Goal: Find specific fact: Find specific fact

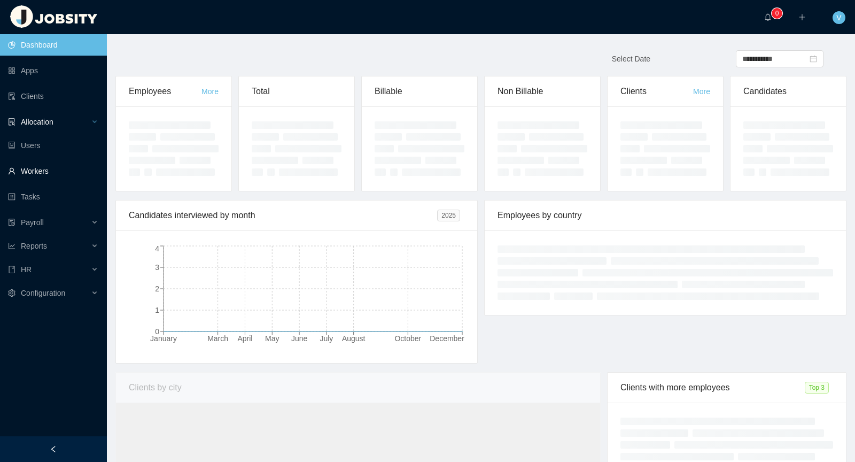
click at [65, 126] on div "Allocation" at bounding box center [53, 121] width 107 height 21
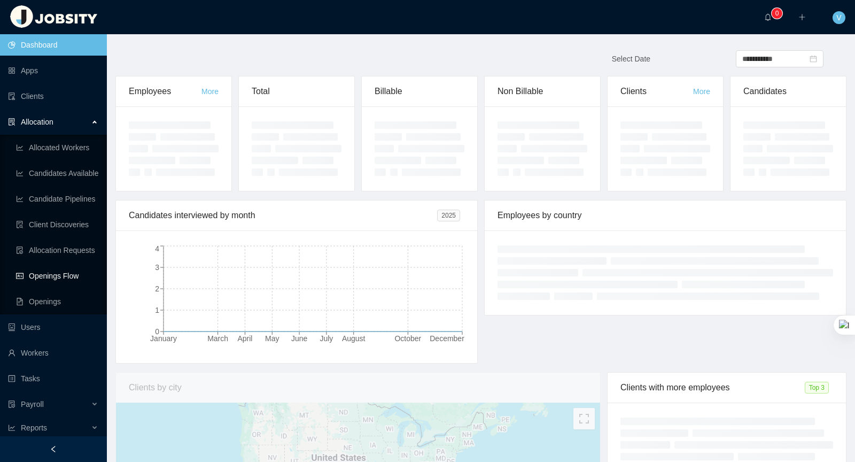
click at [72, 279] on link "Openings Flow" at bounding box center [57, 275] width 82 height 21
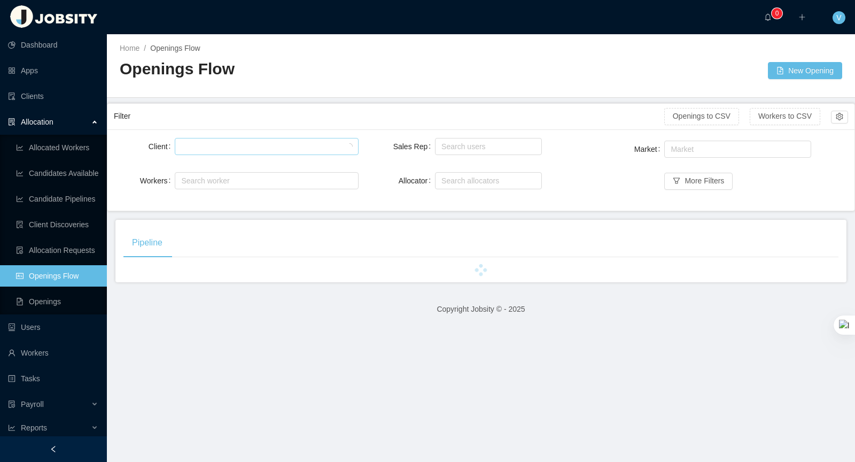
click at [238, 149] on div at bounding box center [265, 146] width 174 height 16
type input "*****"
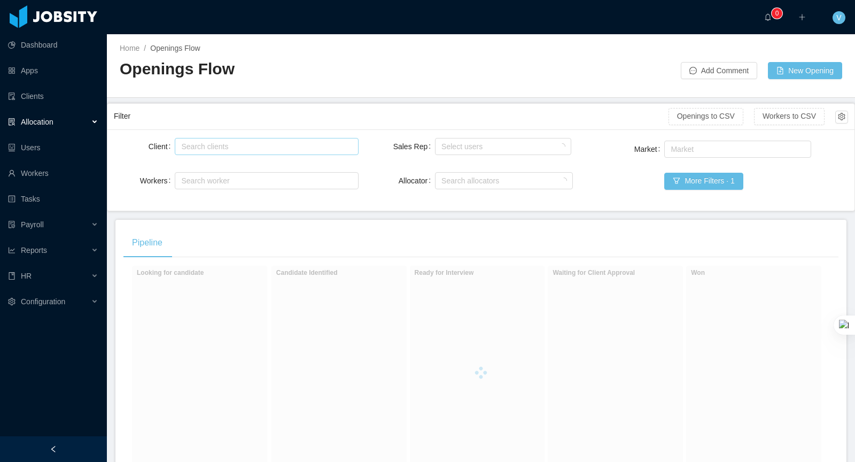
click at [206, 145] on div "Search clients" at bounding box center [264, 146] width 166 height 11
type input "******"
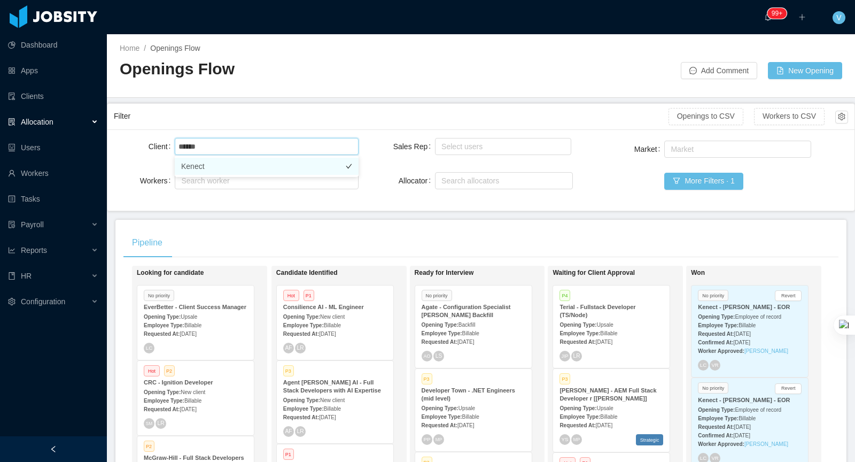
click at [237, 166] on li "Kenect" at bounding box center [267, 166] width 184 height 17
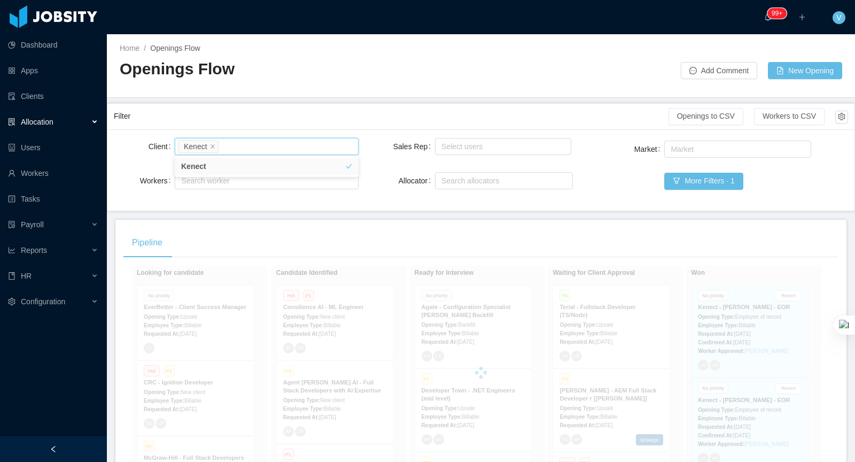
click at [268, 116] on div "Filter" at bounding box center [391, 116] width 555 height 20
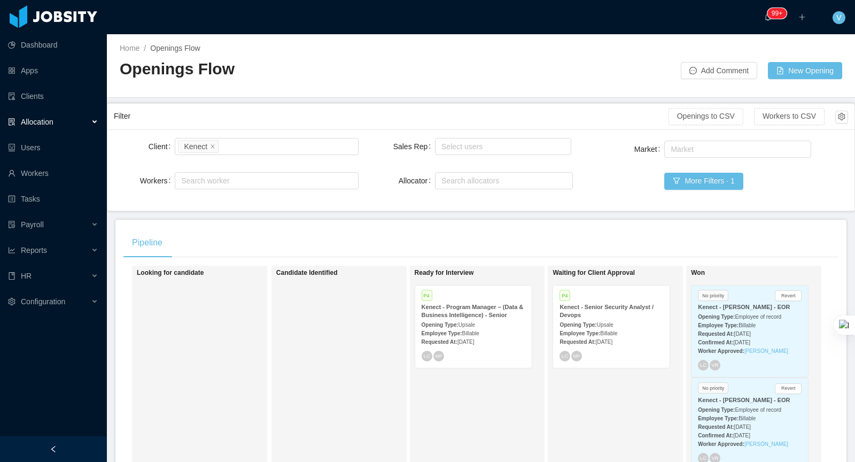
click at [762, 323] on div "Employee Type: Billable" at bounding box center [750, 324] width 104 height 11
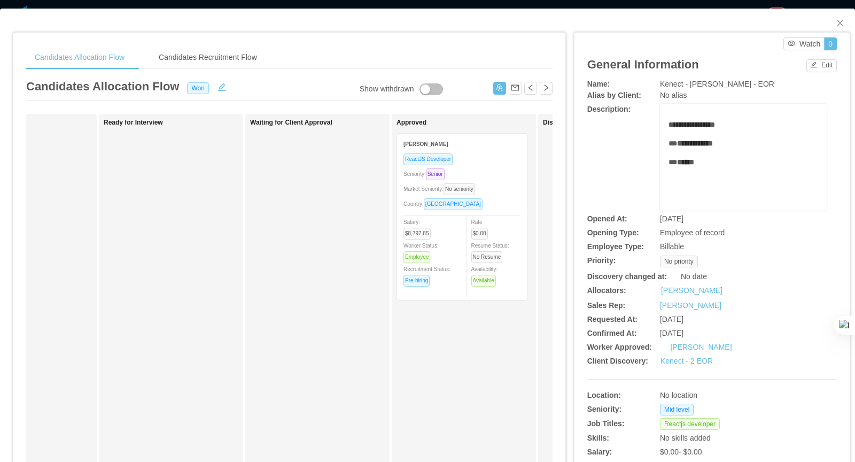
scroll to position [0, 231]
click at [487, 158] on div "ReactJS Developer" at bounding box center [460, 159] width 117 height 12
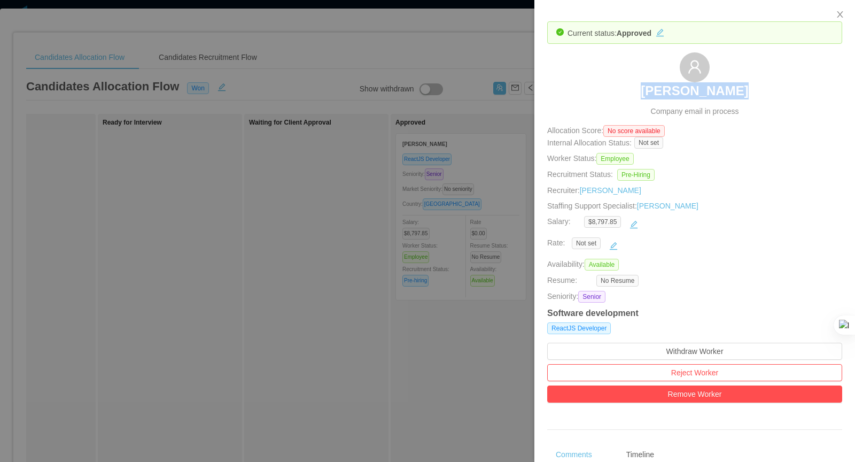
drag, startPoint x: 775, startPoint y: 89, endPoint x: 534, endPoint y: 82, distance: 240.5
click at [645, 92] on div "[PERSON_NAME] Company email in process" at bounding box center [694, 84] width 295 height 65
drag, startPoint x: 478, startPoint y: 62, endPoint x: 474, endPoint y: 57, distance: 6.1
click at [478, 62] on div at bounding box center [427, 231] width 855 height 462
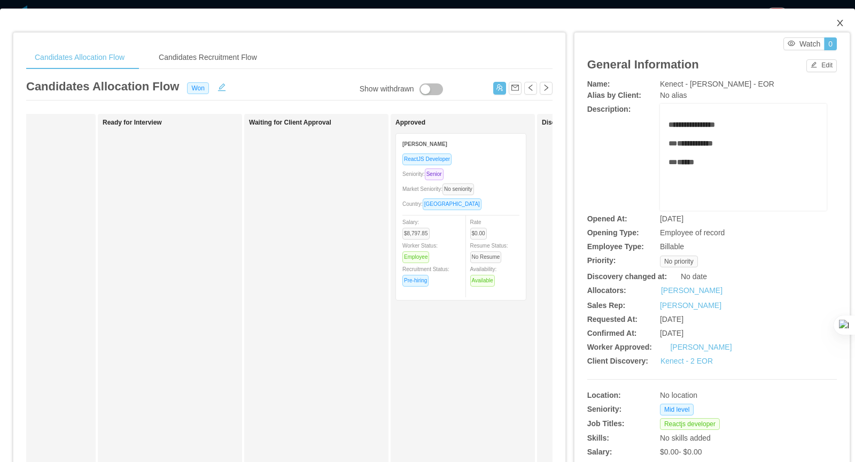
click at [837, 19] on icon "icon: close" at bounding box center [840, 23] width 9 height 9
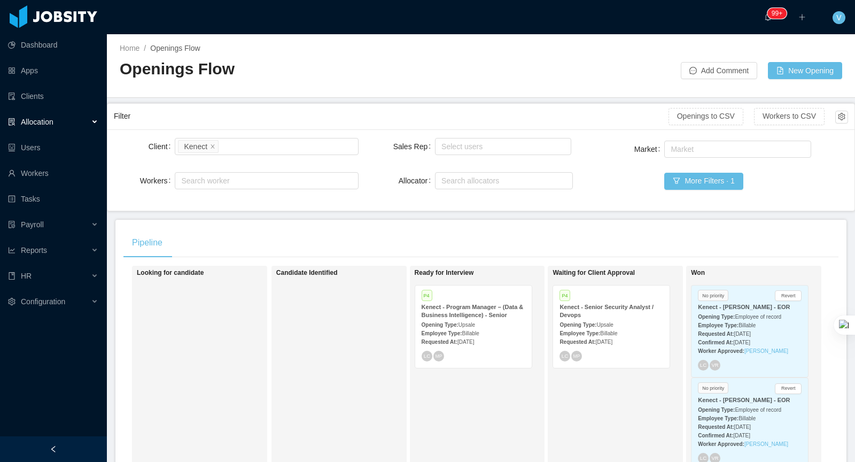
click at [738, 415] on strong "Employee Type:" at bounding box center [718, 418] width 41 height 6
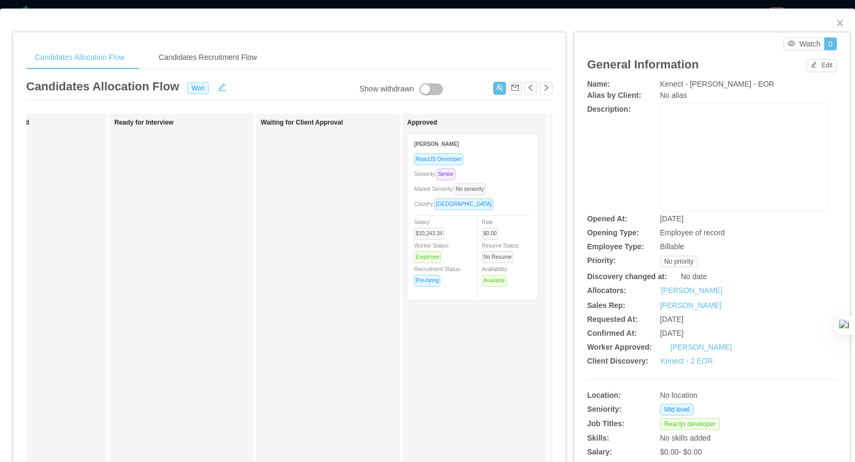
scroll to position [0, 229]
click at [478, 153] on div "ReactJS Developer" at bounding box center [462, 159] width 117 height 12
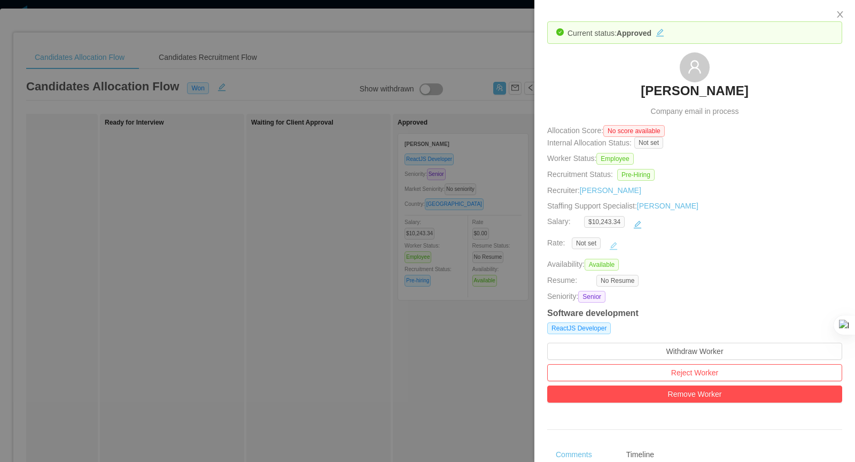
click at [618, 240] on button "button" at bounding box center [613, 245] width 17 height 17
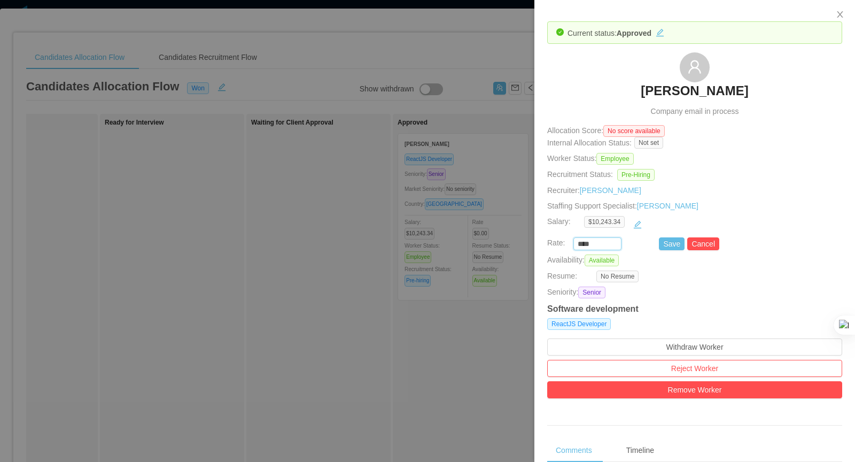
drag, startPoint x: 596, startPoint y: 243, endPoint x: 462, endPoint y: 223, distance: 135.0
click at [462, 223] on div "Current status: Approved [PERSON_NAME] Company email in process Allocation Scor…" at bounding box center [427, 231] width 855 height 462
paste input "****"
type input "********"
click at [674, 241] on button "Save" at bounding box center [672, 243] width 26 height 13
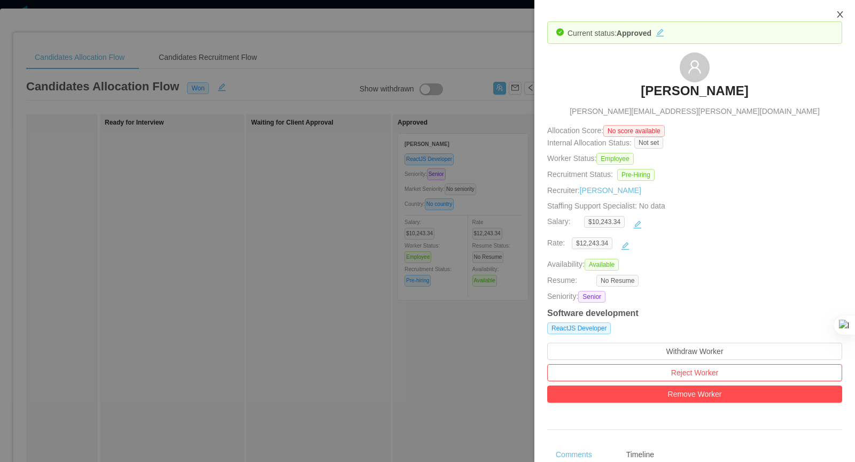
click at [845, 14] on button "Close" at bounding box center [840, 15] width 30 height 30
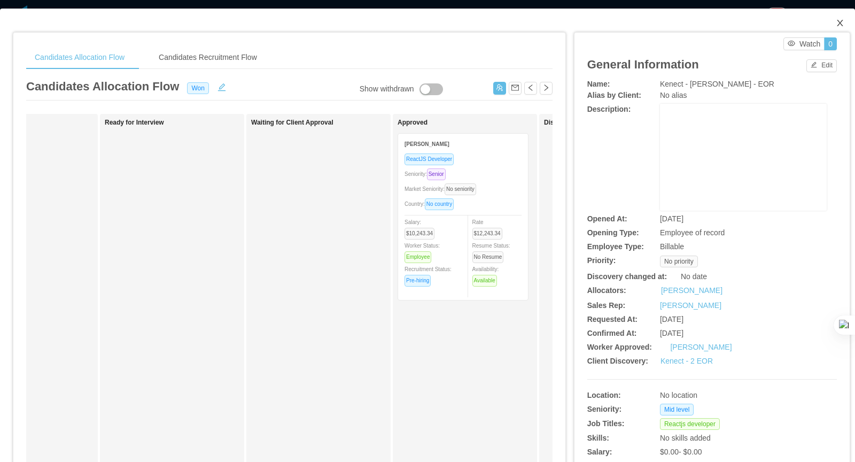
click at [839, 24] on icon "icon: close" at bounding box center [840, 23] width 6 height 6
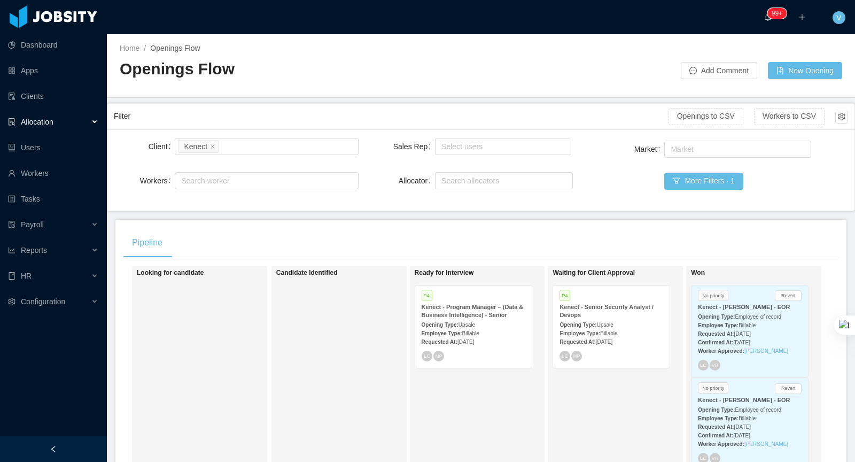
click at [738, 322] on strong "Employee Type:" at bounding box center [718, 325] width 41 height 6
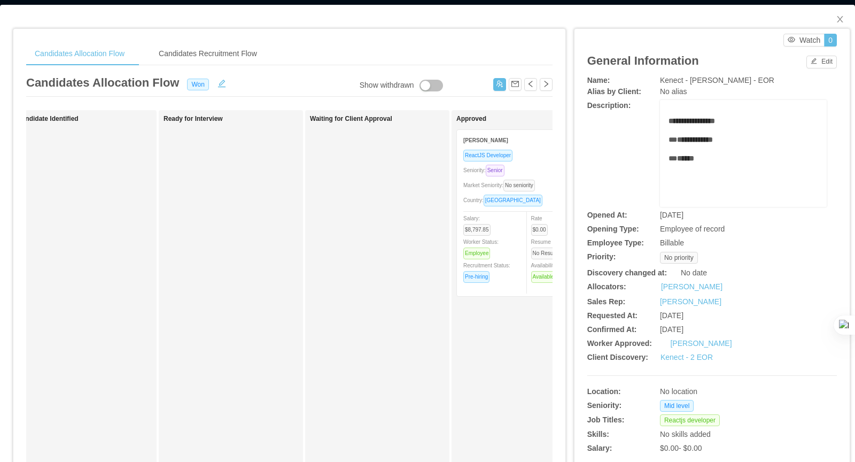
scroll to position [0, 183]
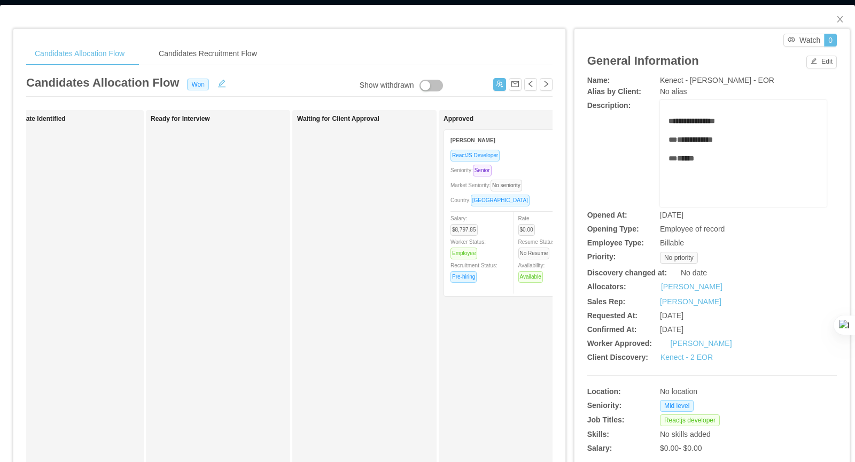
click at [531, 215] on div "Rate $0.00 Resume Status: No Resume Availability: Available" at bounding box center [547, 247] width 59 height 71
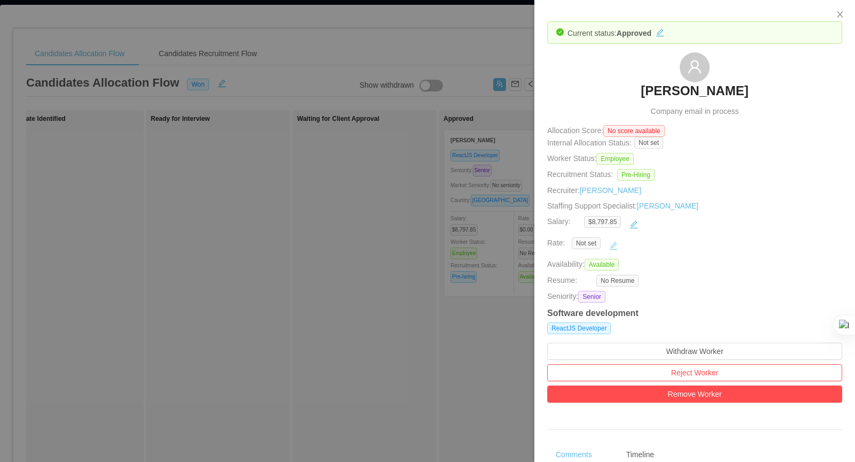
click at [616, 244] on button "button" at bounding box center [613, 245] width 17 height 17
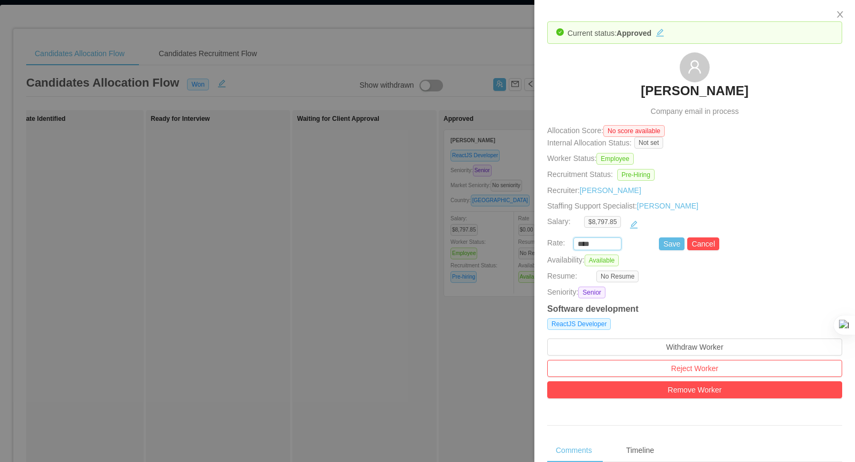
drag, startPoint x: 526, startPoint y: 237, endPoint x: 520, endPoint y: 237, distance: 5.4
click at [521, 237] on div "Current status: Approved [PERSON_NAME] Company email in process Allocation Scor…" at bounding box center [427, 231] width 855 height 462
paste input "****"
type input "********"
click at [675, 246] on button "Save" at bounding box center [672, 243] width 26 height 13
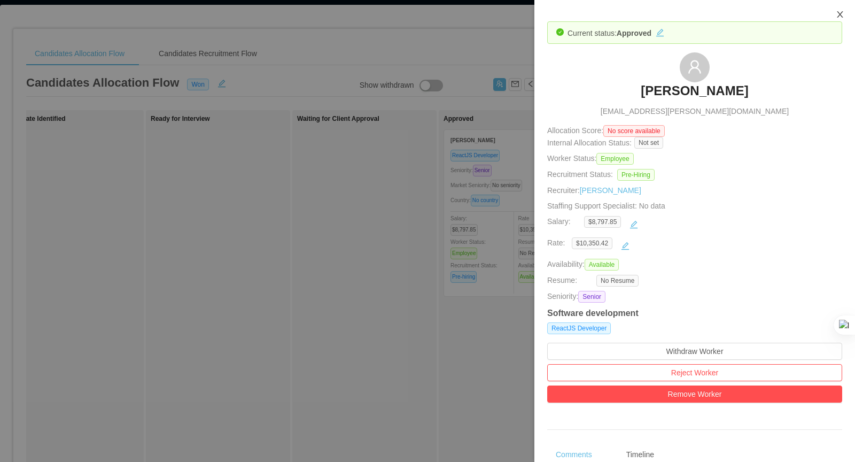
drag, startPoint x: 840, startPoint y: 17, endPoint x: 664, endPoint y: 53, distance: 180.1
click at [840, 17] on icon "icon: close" at bounding box center [840, 14] width 9 height 9
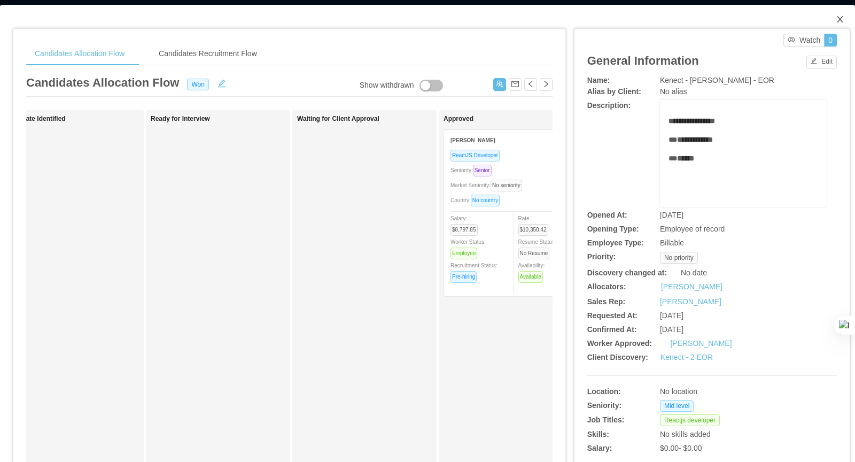
click at [846, 25] on span "Close" at bounding box center [840, 20] width 30 height 30
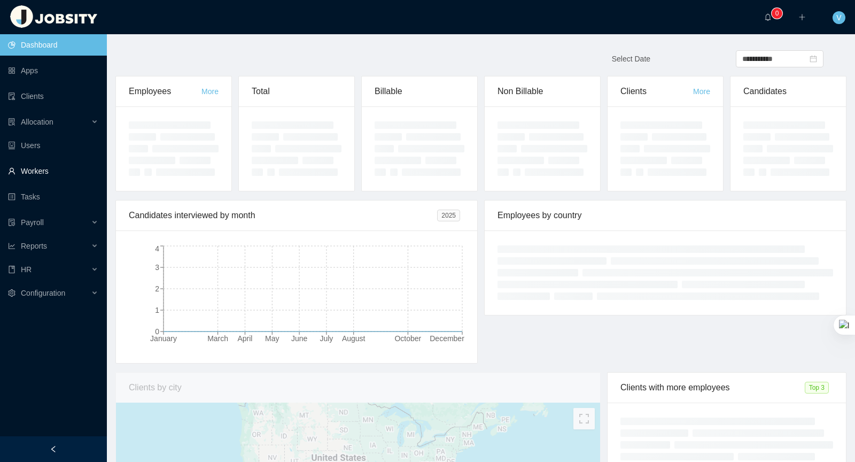
click at [35, 173] on link "Workers" at bounding box center [53, 170] width 90 height 21
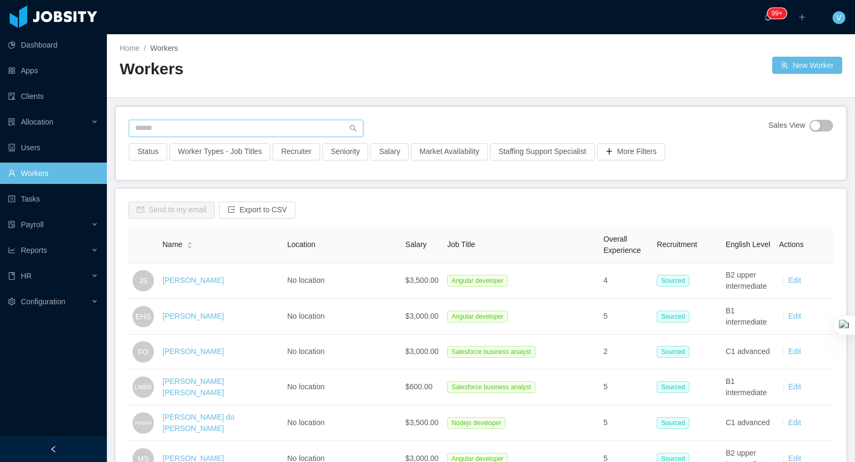
click at [236, 126] on input "text" at bounding box center [246, 128] width 235 height 17
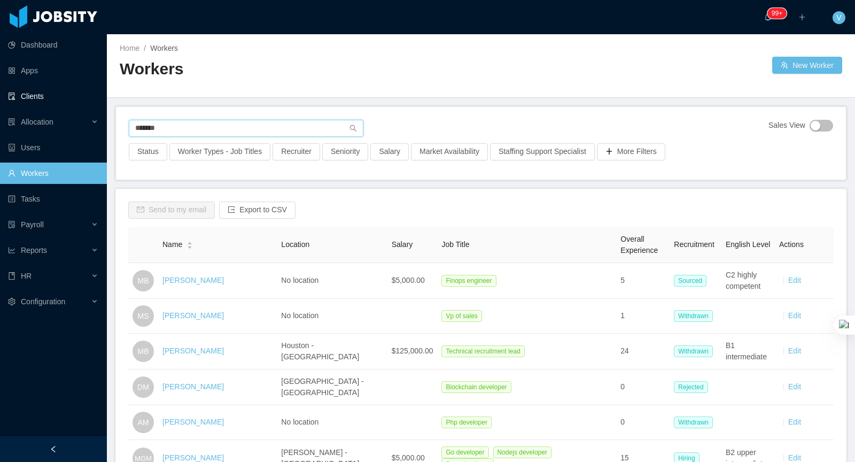
drag, startPoint x: 142, startPoint y: 126, endPoint x: 0, endPoint y: 89, distance: 146.4
click at [0, 89] on section "Dashboard Apps Clients Allocation Users Workers Tasks Payroll Reports HR Config…" at bounding box center [427, 231] width 855 height 462
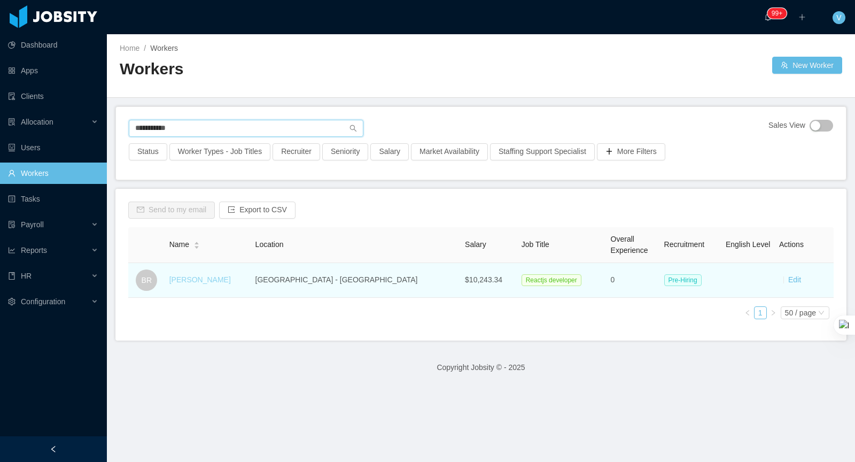
type input "**********"
click at [205, 282] on link "[PERSON_NAME]" at bounding box center [199, 279] width 61 height 9
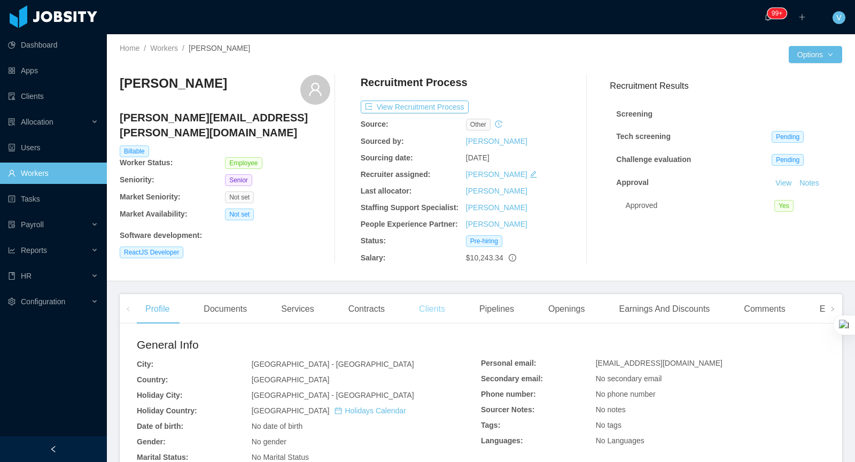
click at [442, 311] on div "Clients" at bounding box center [431, 309] width 43 height 30
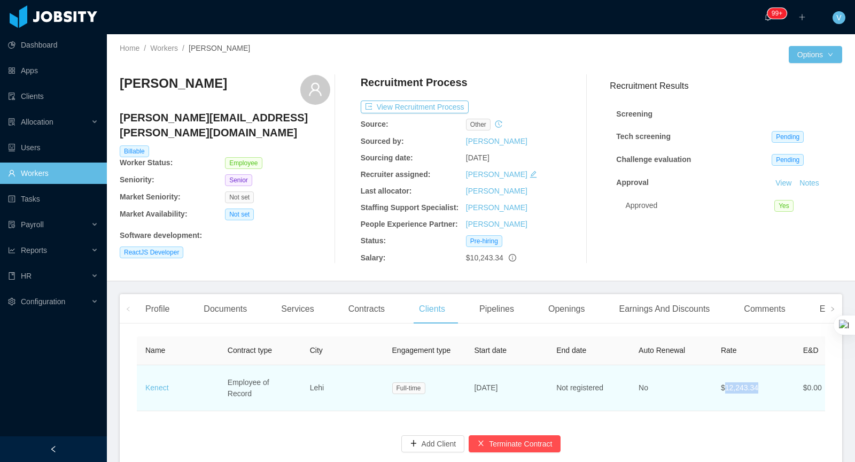
drag, startPoint x: 725, startPoint y: 387, endPoint x: 769, endPoint y: 386, distance: 43.3
click at [769, 386] on td "$12,243.34" at bounding box center [753, 388] width 82 height 46
copy td "12,243.34"
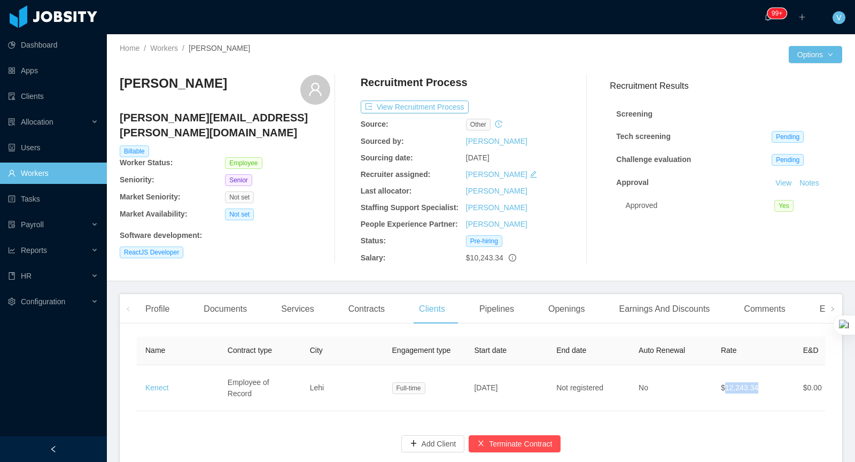
click at [54, 175] on link "Workers" at bounding box center [53, 172] width 90 height 21
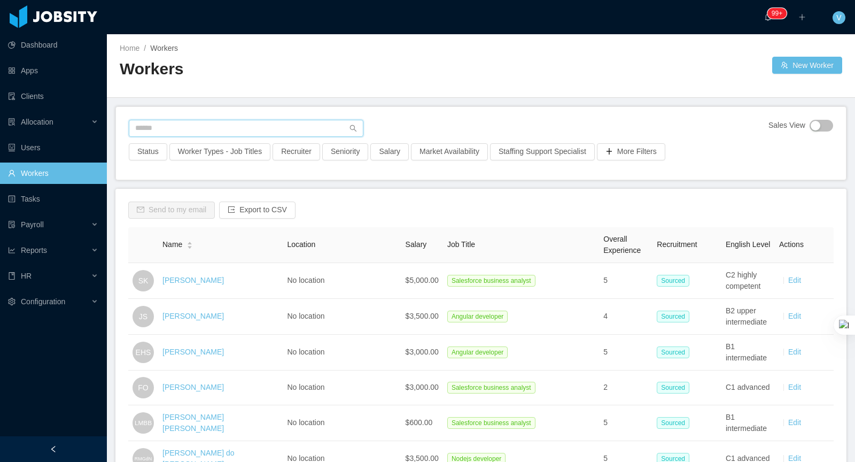
click at [173, 128] on input "text" at bounding box center [246, 128] width 235 height 17
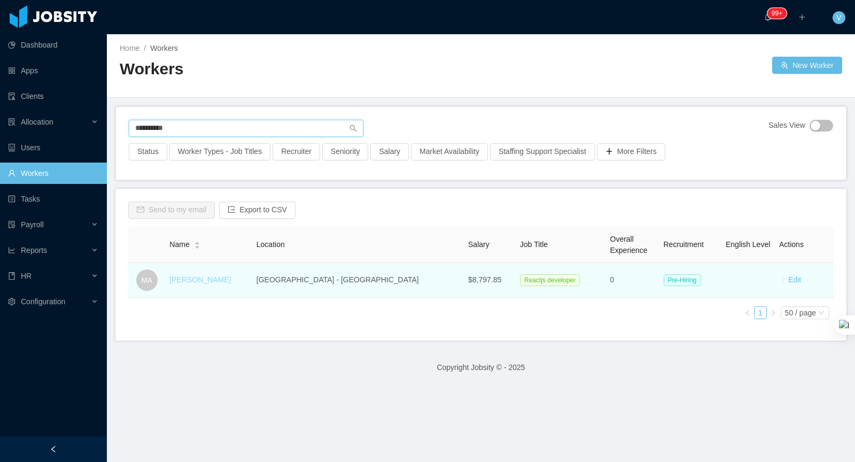
type input "**********"
click at [217, 281] on link "[PERSON_NAME]" at bounding box center [199, 279] width 61 height 9
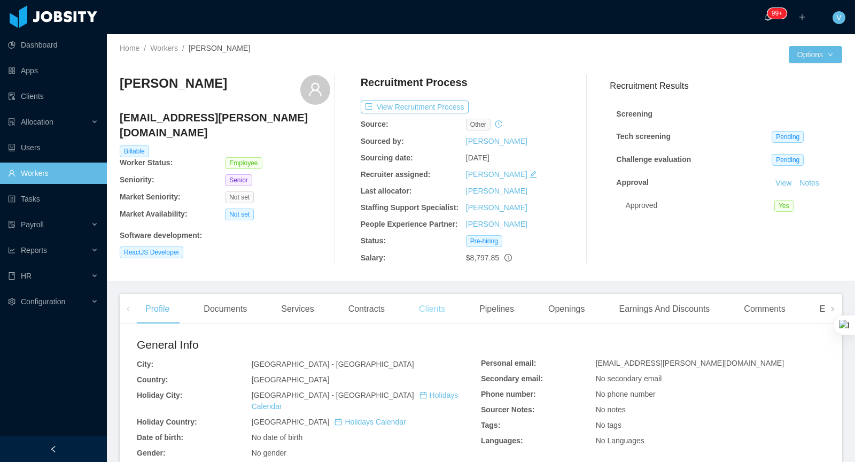
click at [439, 310] on div "Clients" at bounding box center [431, 309] width 43 height 30
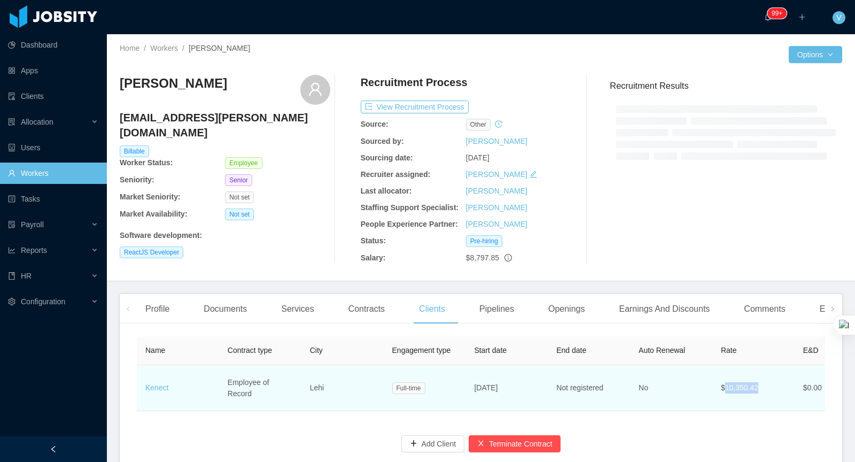
click at [723, 387] on td "$10,350.42" at bounding box center [753, 388] width 82 height 46
copy td "10,350.42"
